Goal: Task Accomplishment & Management: Use online tool/utility

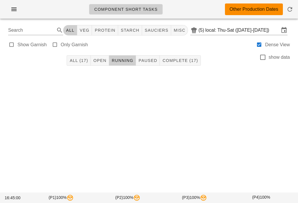
click at [147, 32] on input "local: Thu-Sat ([DATE]-[DATE])" at bounding box center [243, 30] width 74 height 9
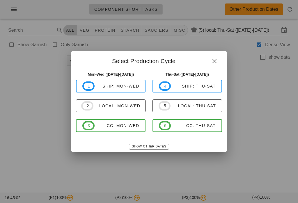
click at [116, 109] on span "2 local: Mon-Wed" at bounding box center [110, 105] width 59 height 9
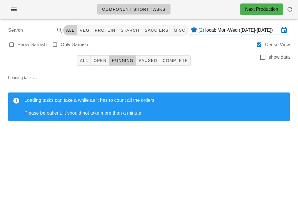
click at [18, 8] on span "button" at bounding box center [13, 9] width 9 height 7
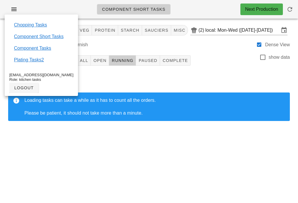
click at [104, 156] on div "Component Short Tasks Next Production Search All veg protein starch sauciers mi…" at bounding box center [149, 101] width 298 height 203
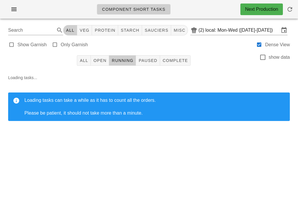
click at [147, 31] on input "local: Mon-Wed ([DATE]-[DATE])" at bounding box center [243, 30] width 74 height 9
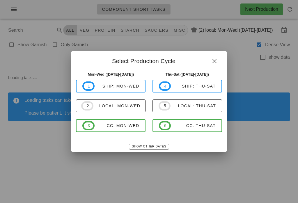
click at [147, 148] on span "Show Other Dates" at bounding box center [149, 146] width 35 height 3
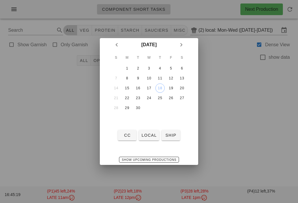
click at [147, 82] on button "11" at bounding box center [160, 78] width 9 height 9
click at [147, 137] on span "local" at bounding box center [148, 135] width 15 height 5
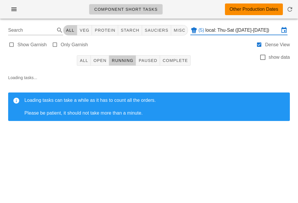
click at [86, 61] on span "All" at bounding box center [84, 60] width 9 height 5
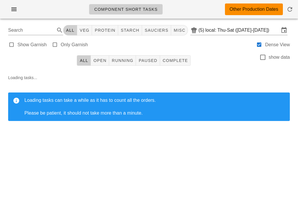
click at [147, 29] on input "local: Thu-Sat ([DATE]-[DATE])" at bounding box center [243, 30] width 74 height 9
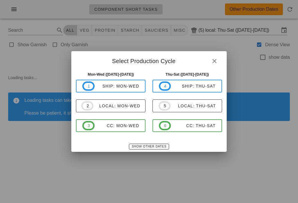
click at [146, 149] on button "Show Other Dates" at bounding box center [149, 147] width 40 height 6
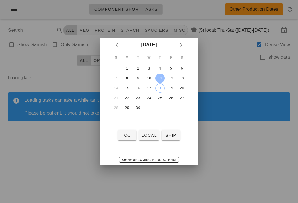
click at [147, 86] on div "18" at bounding box center [160, 88] width 9 height 4
click at [145, 132] on button "local" at bounding box center [149, 135] width 20 height 10
type input "local: Thu-Sat ([DATE]-[DATE])"
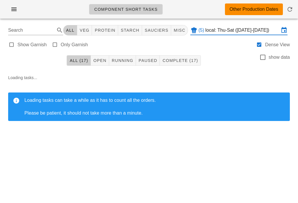
click at [147, 56] on button "Complete (17)" at bounding box center [180, 60] width 41 height 10
